Goal: Information Seeking & Learning: Learn about a topic

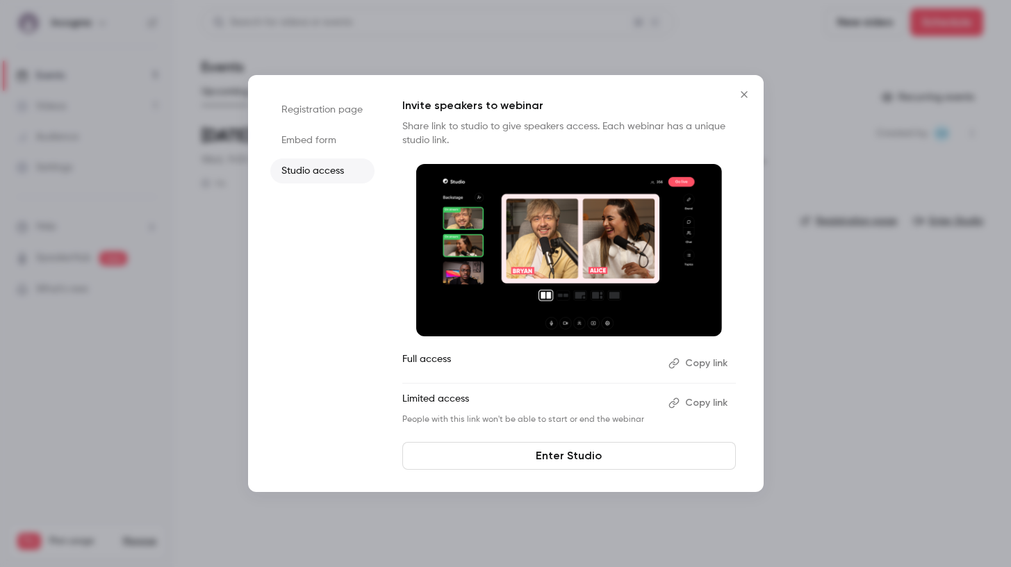
click at [746, 95] on icon "Close" at bounding box center [744, 94] width 17 height 11
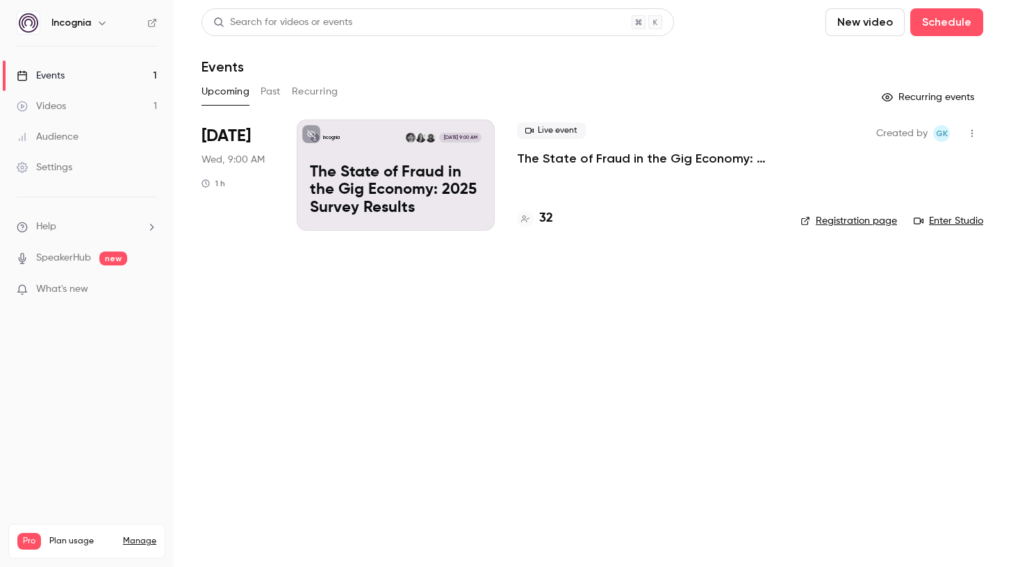
click at [566, 154] on p "The State of Fraud in the Gig Economy: 2025 Survey Results" at bounding box center [647, 158] width 261 height 17
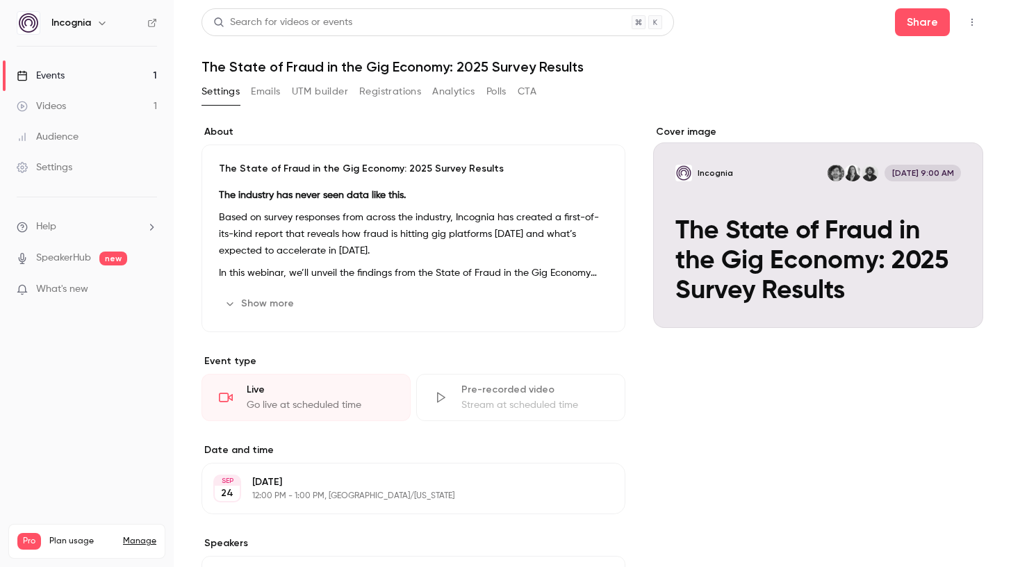
click at [60, 65] on link "Events 1" at bounding box center [87, 75] width 174 height 31
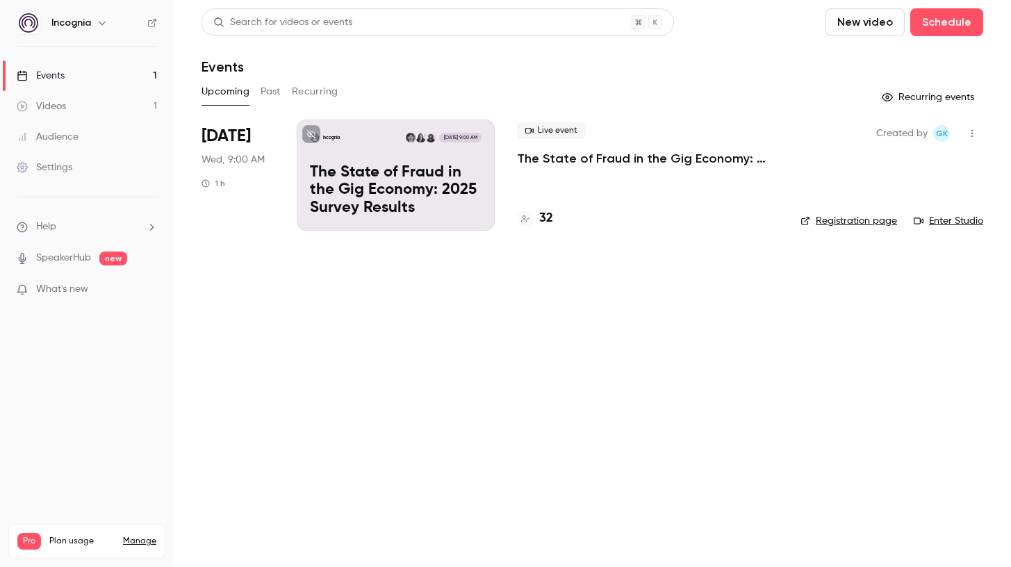
click at [957, 224] on link "Enter Studio" at bounding box center [947, 221] width 69 height 14
click at [272, 88] on button "Past" at bounding box center [270, 92] width 20 height 22
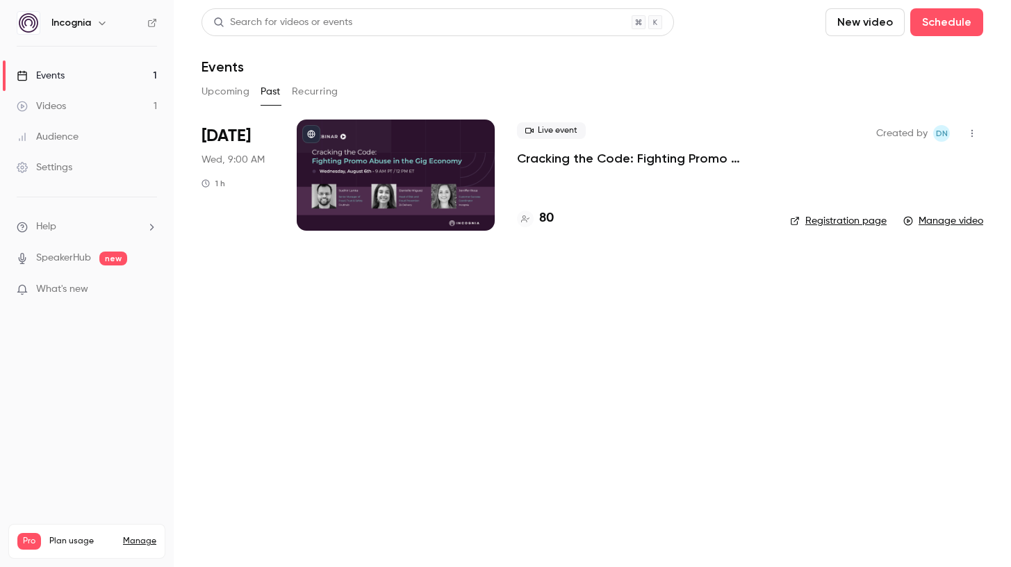
click at [927, 224] on link "Manage video" at bounding box center [943, 221] width 80 height 14
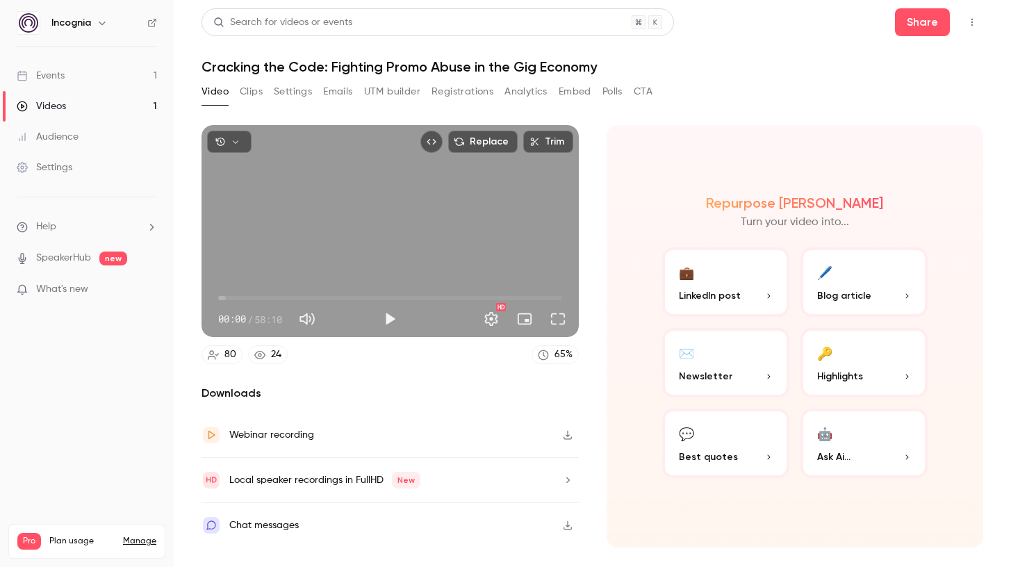
click at [277, 548] on section "Video Clips Settings Emails UTM builder Registrations Analytics Embed Polls CTA…" at bounding box center [591, 320] width 781 height 478
click at [293, 526] on div "Chat messages" at bounding box center [263, 525] width 69 height 17
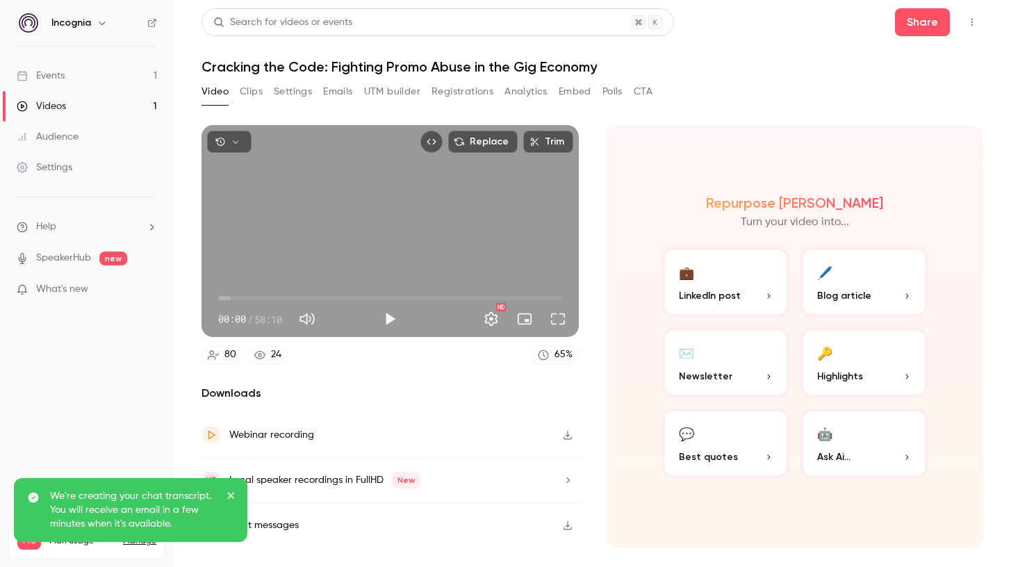
click at [649, 93] on button "CTA" at bounding box center [642, 92] width 19 height 22
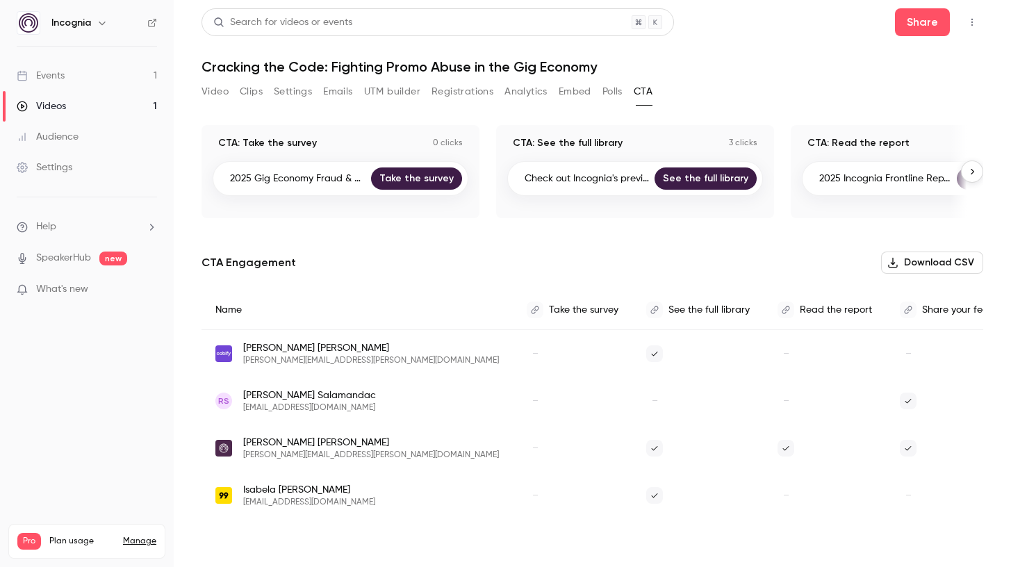
click at [576, 144] on p "CTA: See the full library" at bounding box center [568, 143] width 110 height 14
copy p "CTA: See the full library"
click at [615, 176] on p "Check out Incognia's previo..." at bounding box center [586, 179] width 124 height 14
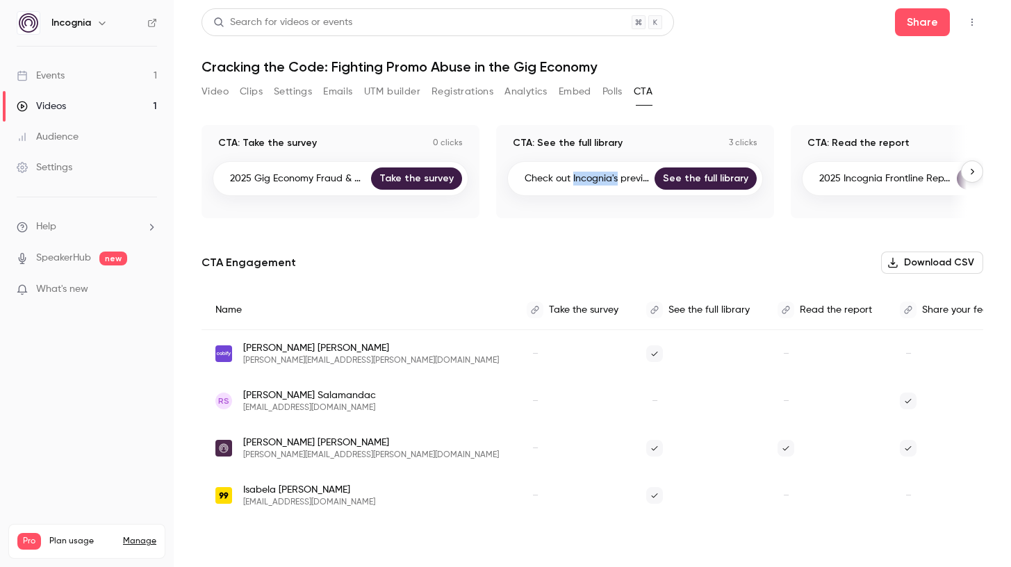
click at [615, 176] on p "Check out Incognia's previo..." at bounding box center [586, 179] width 124 height 14
copy div "Check out Incognia's previo... See the full library"
click at [709, 178] on link "See the full library" at bounding box center [705, 178] width 102 height 22
